Goal: Task Accomplishment & Management: Use online tool/utility

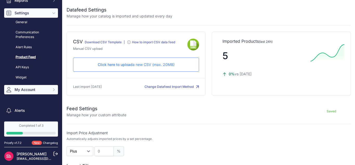
scroll to position [78, 0]
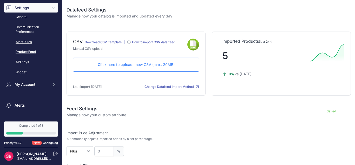
click at [25, 42] on link "Alert Rules" at bounding box center [31, 41] width 54 height 9
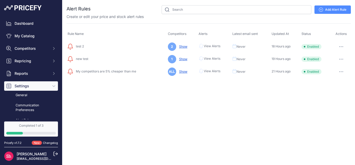
click at [330, 10] on link "Add Alert Rule" at bounding box center [333, 9] width 36 height 8
